Goal: Task Accomplishment & Management: Manage account settings

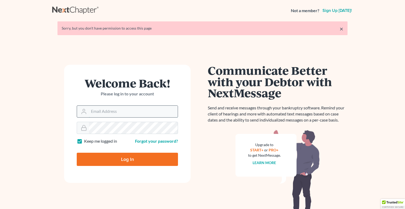
click at [126, 112] on input "Email Address" at bounding box center [133, 112] width 89 height 12
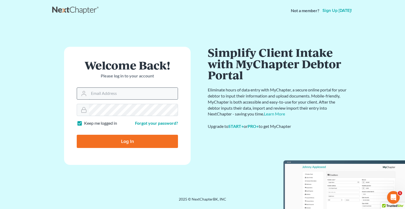
type input "[PERSON_NAME][EMAIL_ADDRESS][DOMAIN_NAME]"
click at [77, 135] on input "Log In" at bounding box center [127, 141] width 101 height 13
type input "Thinking..."
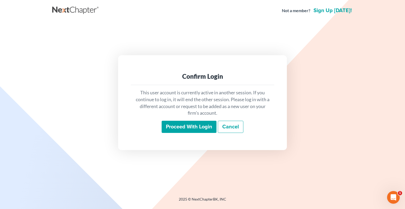
click at [181, 127] on input "Proceed with login" at bounding box center [189, 127] width 55 height 12
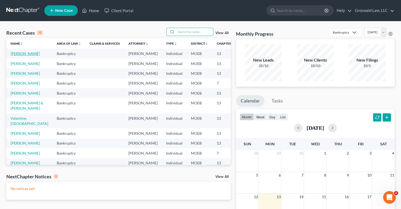
drag, startPoint x: 194, startPoint y: 34, endPoint x: 18, endPoint y: 60, distance: 178.2
click at [18, 56] on link "[PERSON_NAME]" at bounding box center [25, 53] width 29 height 4
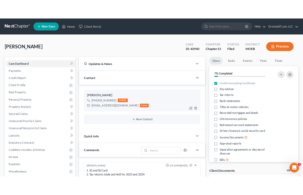
scroll to position [165, 0]
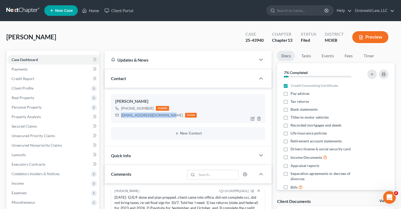
drag, startPoint x: 170, startPoint y: 115, endPoint x: 122, endPoint y: 115, distance: 48.0
click at [122, 115] on div "[EMAIL_ADDRESS][DOMAIN_NAME] home" at bounding box center [156, 115] width 82 height 7
copy div "[EMAIL_ADDRESS][DOMAIN_NAME]"
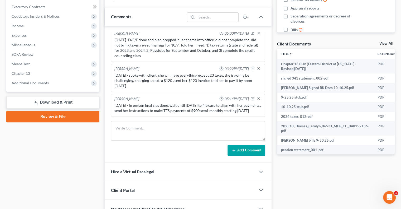
scroll to position [160, 0]
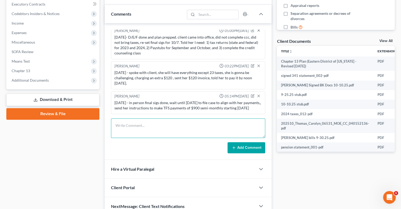
click at [156, 126] on textarea at bounding box center [188, 128] width 154 height 20
paste textarea "7332385696"
type textarea "[DATE] ([DATE]) - efiled case , uploaded plan to COS tracking #7332385696"
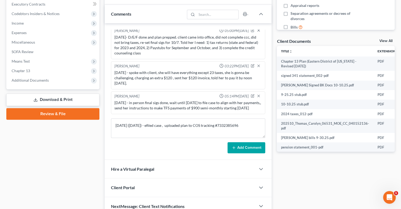
click at [254, 148] on button "Add Comment" at bounding box center [247, 147] width 38 height 11
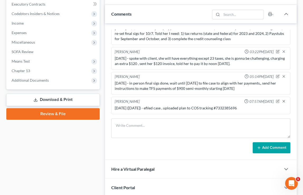
scroll to position [164, 0]
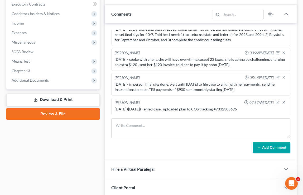
click at [0, 89] on div "[PERSON_NAME] Upgraded Case 25-43940 Chapter Chapter 13 Status Filed District M…" at bounding box center [151, 181] width 303 height 640
